Goal: Information Seeking & Learning: Learn about a topic

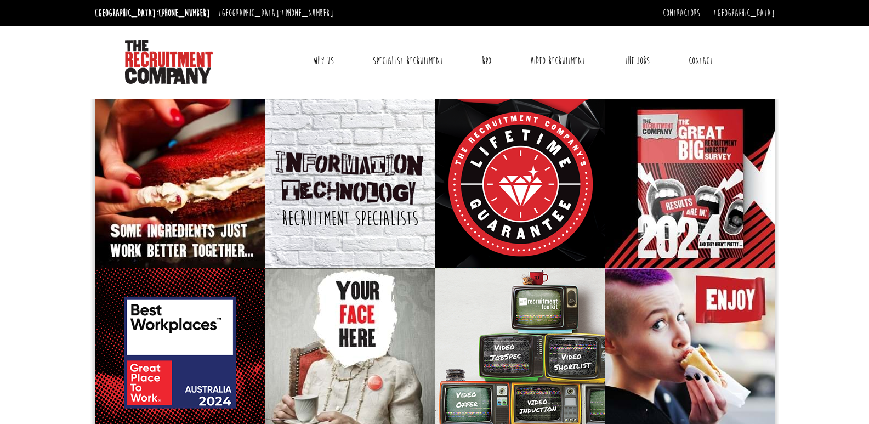
click at [710, 58] on link "Contact" at bounding box center [700, 60] width 41 height 27
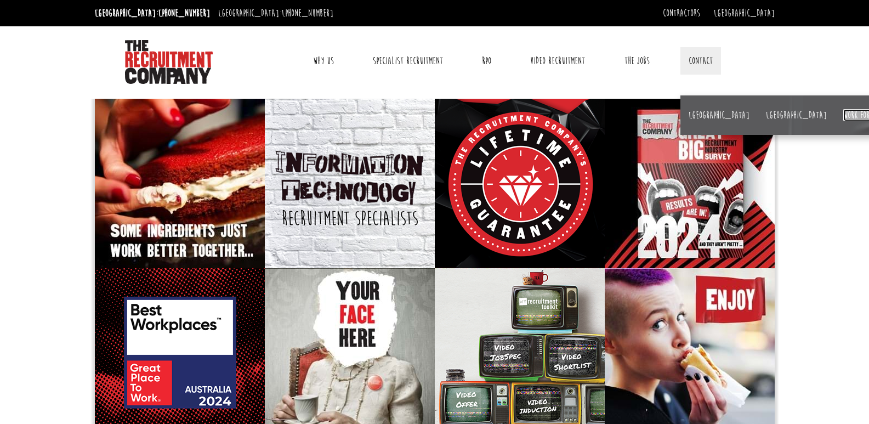
click at [843, 113] on link "Work for us" at bounding box center [861, 115] width 36 height 12
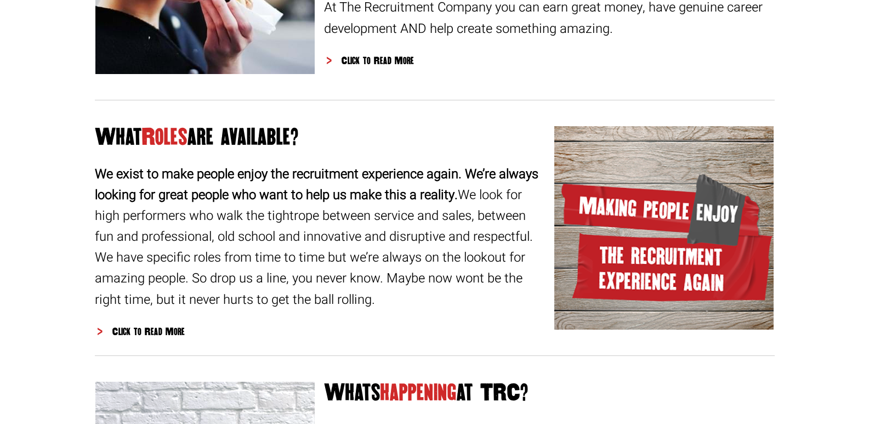
scroll to position [1042, 0]
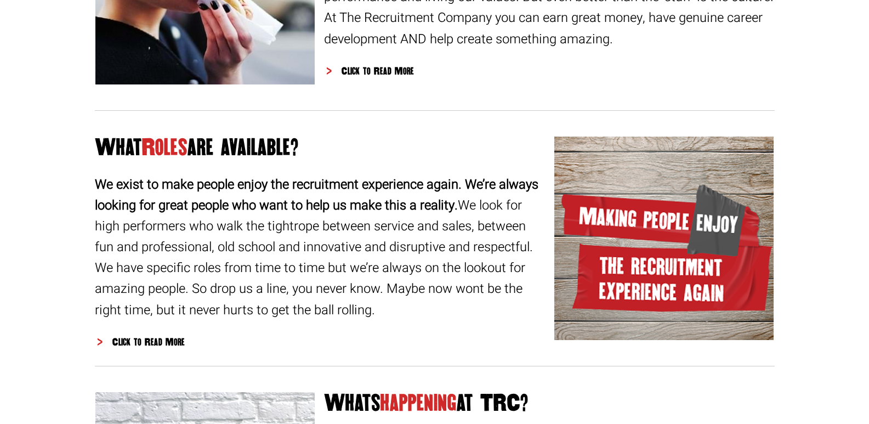
click at [163, 332] on div "What Roles are available? We exist to make people enjoy the recruitment experie…" at bounding box center [320, 242] width 451 height 214
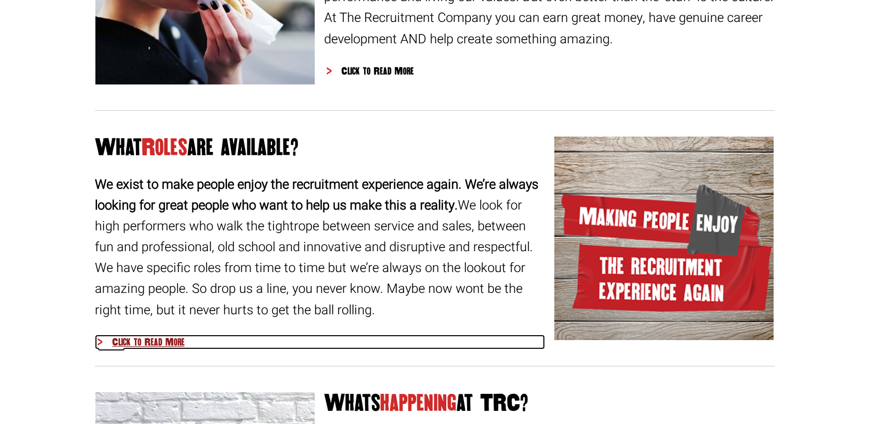
click at [164, 342] on div "Click to Read More" at bounding box center [320, 341] width 451 height 15
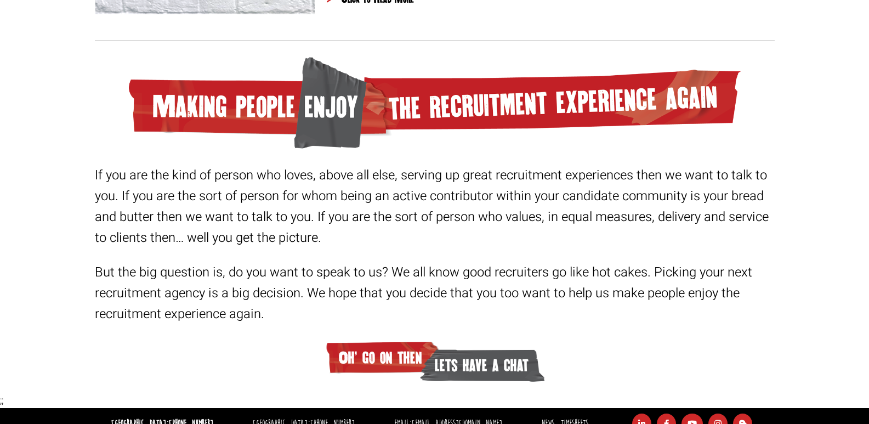
scroll to position [1879, 0]
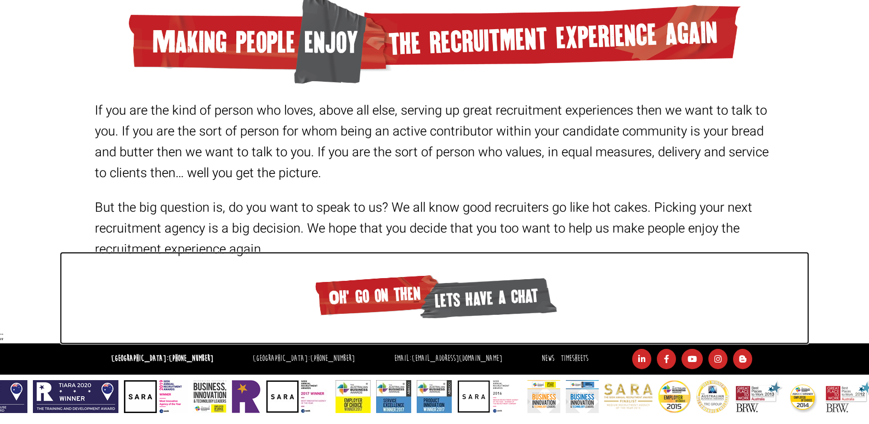
click at [380, 290] on span "Oh' go on then" at bounding box center [378, 295] width 132 height 48
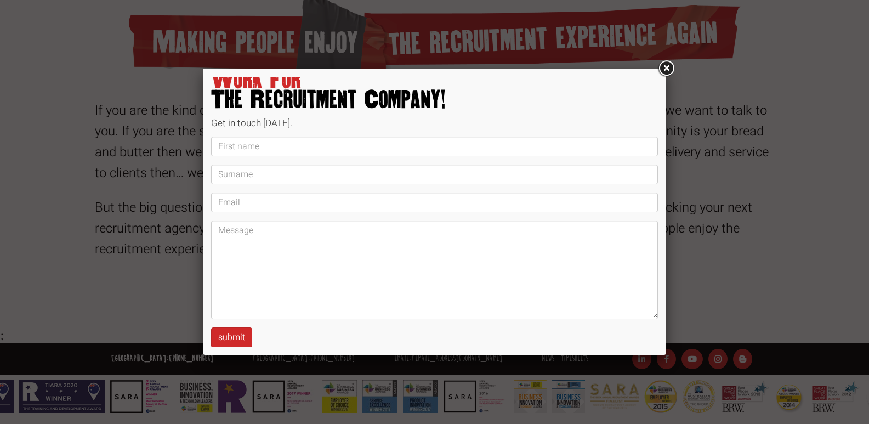
scroll to position [28, 0]
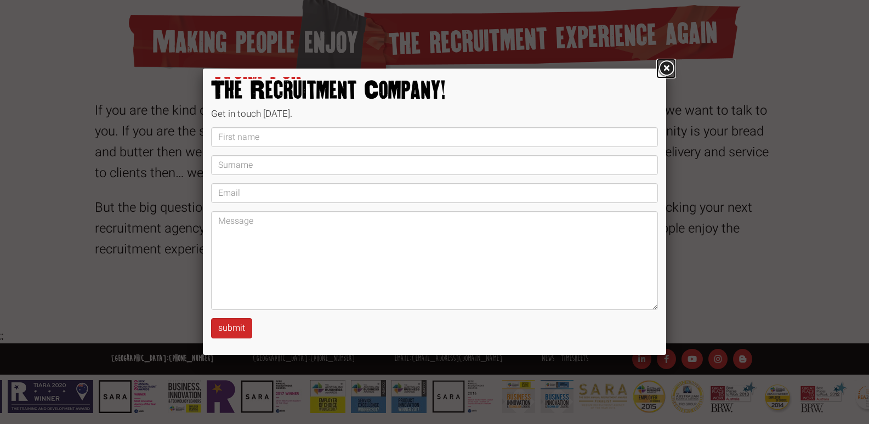
click at [665, 67] on link at bounding box center [666, 69] width 20 height 20
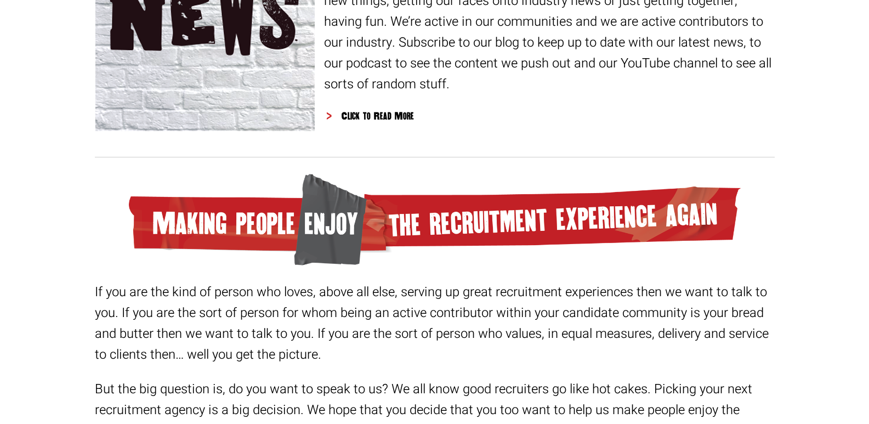
scroll to position [0, 0]
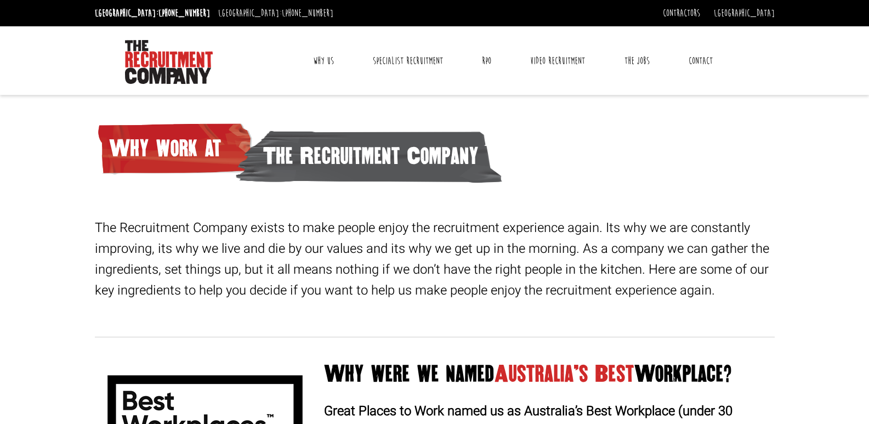
drag, startPoint x: 662, startPoint y: 238, endPoint x: 676, endPoint y: -48, distance: 286.0
click at [693, 66] on link "Contact" at bounding box center [700, 60] width 41 height 27
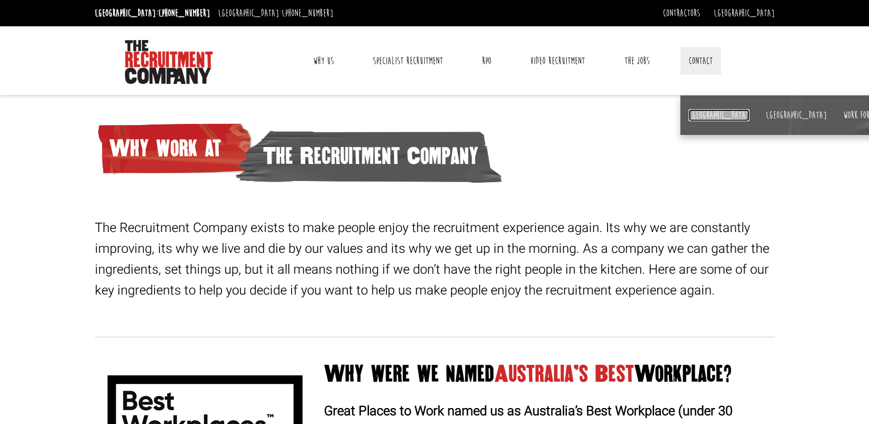
click at [704, 115] on link "[GEOGRAPHIC_DATA]" at bounding box center [719, 115] width 61 height 12
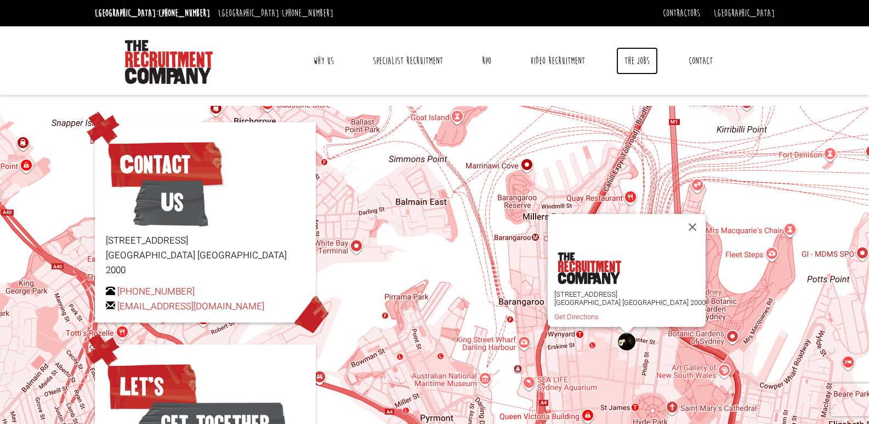
click at [631, 67] on link "The Jobs" at bounding box center [637, 60] width 42 height 27
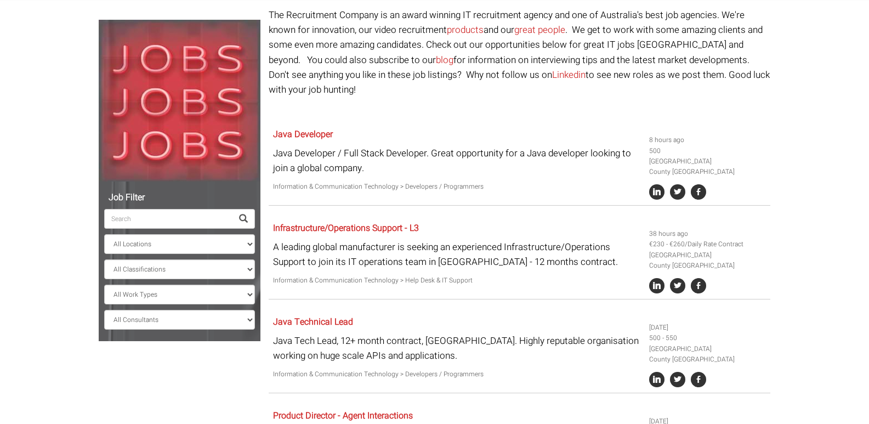
scroll to position [219, 0]
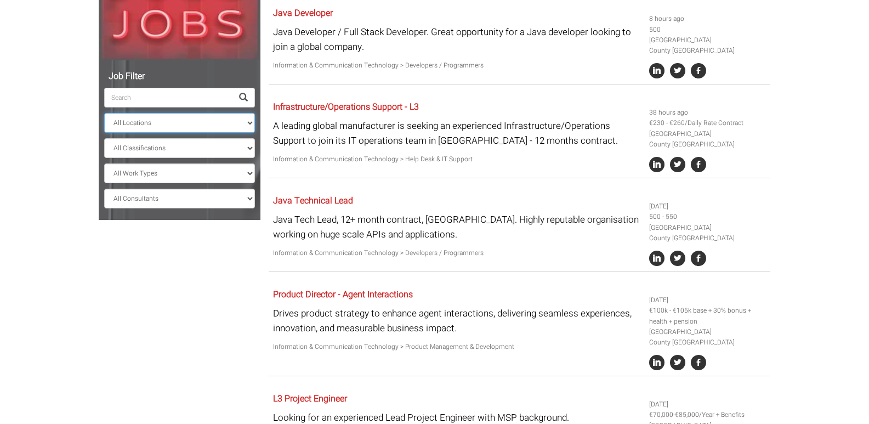
click at [163, 122] on select "All Locations Sydney Melbourne Ireland Sydney CBD Parramatta Circular Quay Nort…" at bounding box center [179, 123] width 151 height 20
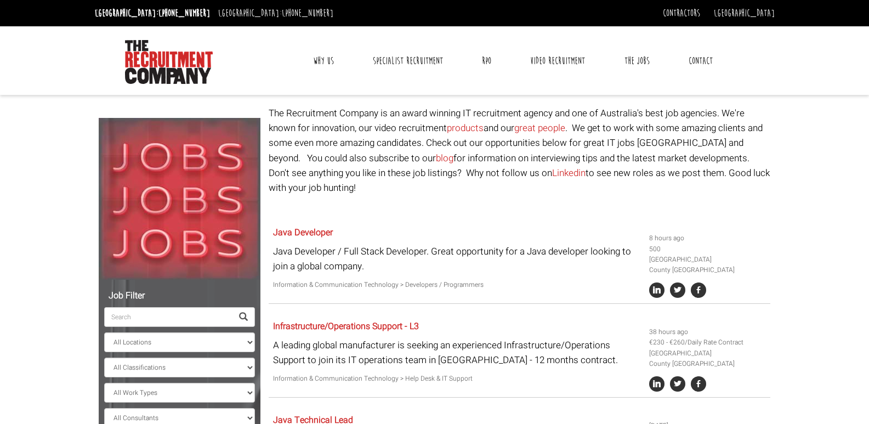
scroll to position [164, 0]
